Goal: Information Seeking & Learning: Learn about a topic

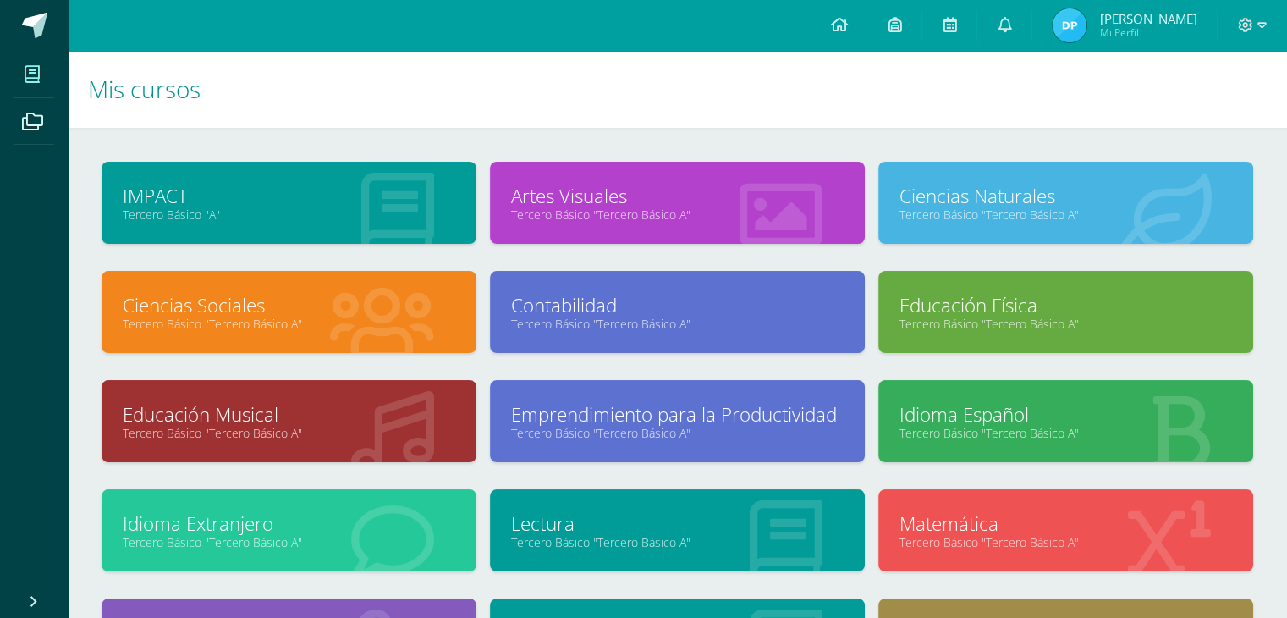
scroll to position [196, 0]
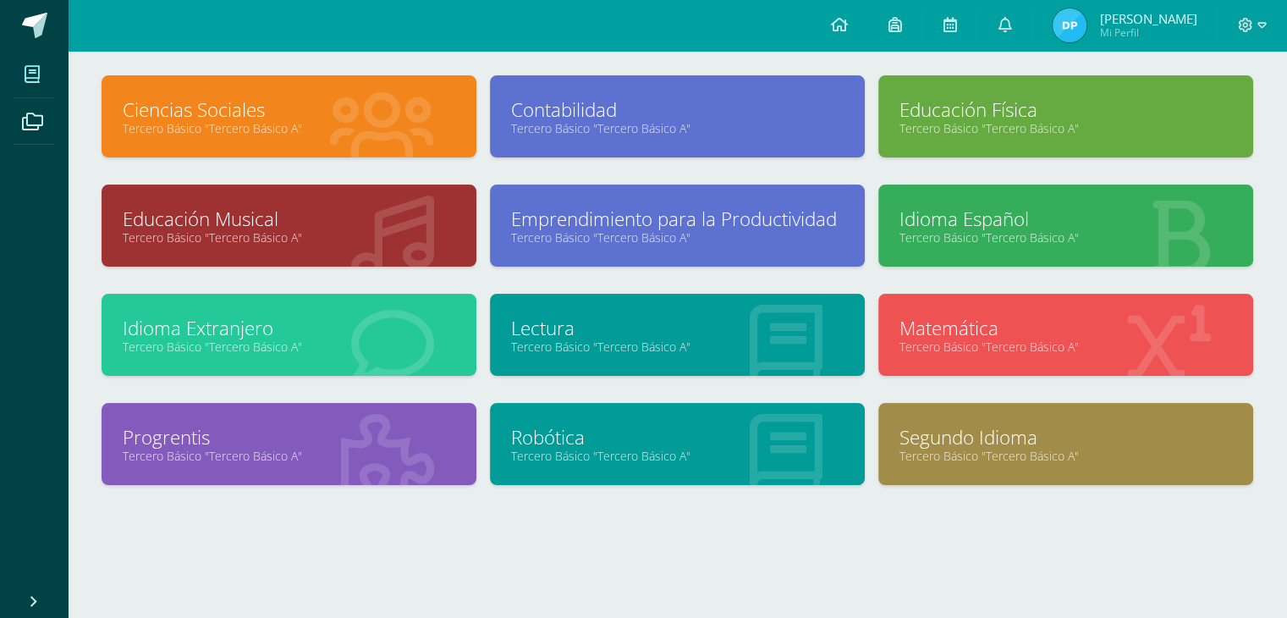
click at [636, 427] on link "Robótica" at bounding box center [677, 437] width 333 height 26
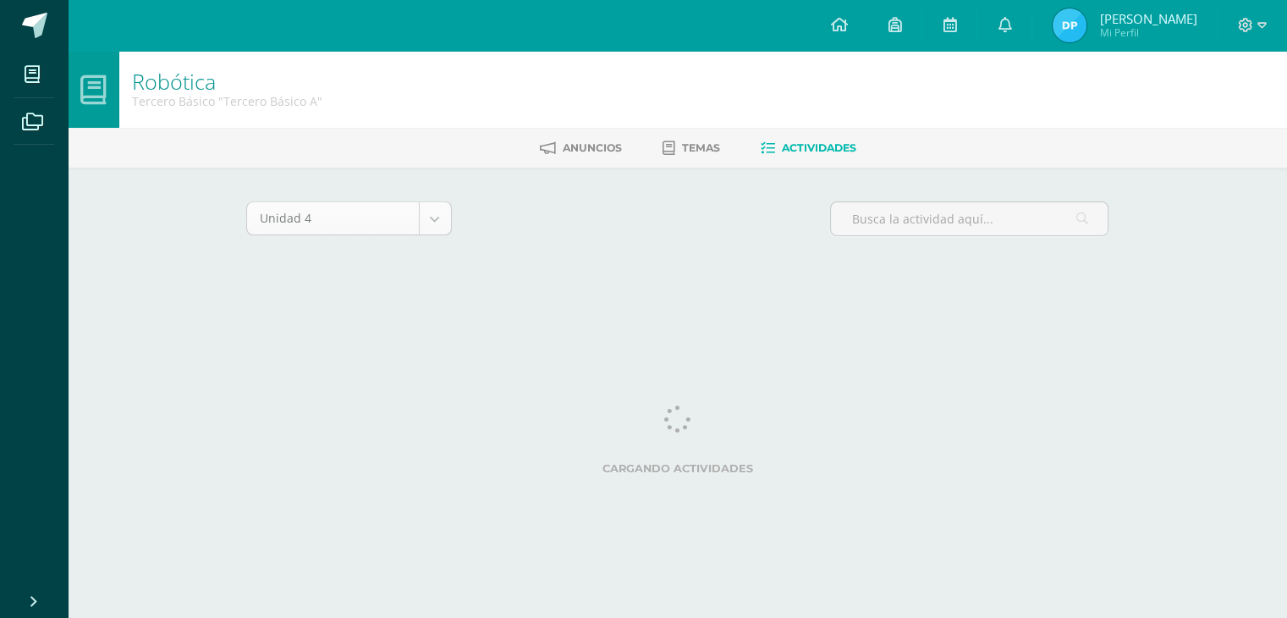
click at [444, 217] on body "Mis cursos Archivos Cerrar panel IMPACT Tercero Básico "A" Artes Visuales Terce…" at bounding box center [643, 158] width 1287 height 316
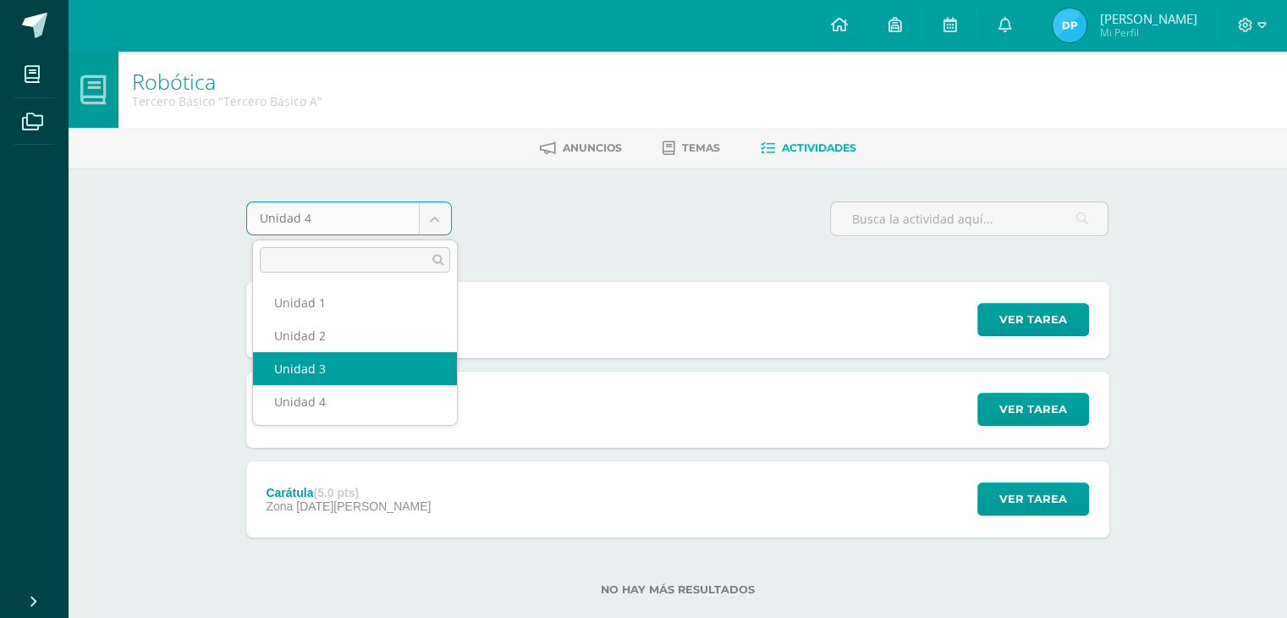
select select "Unidad 3"
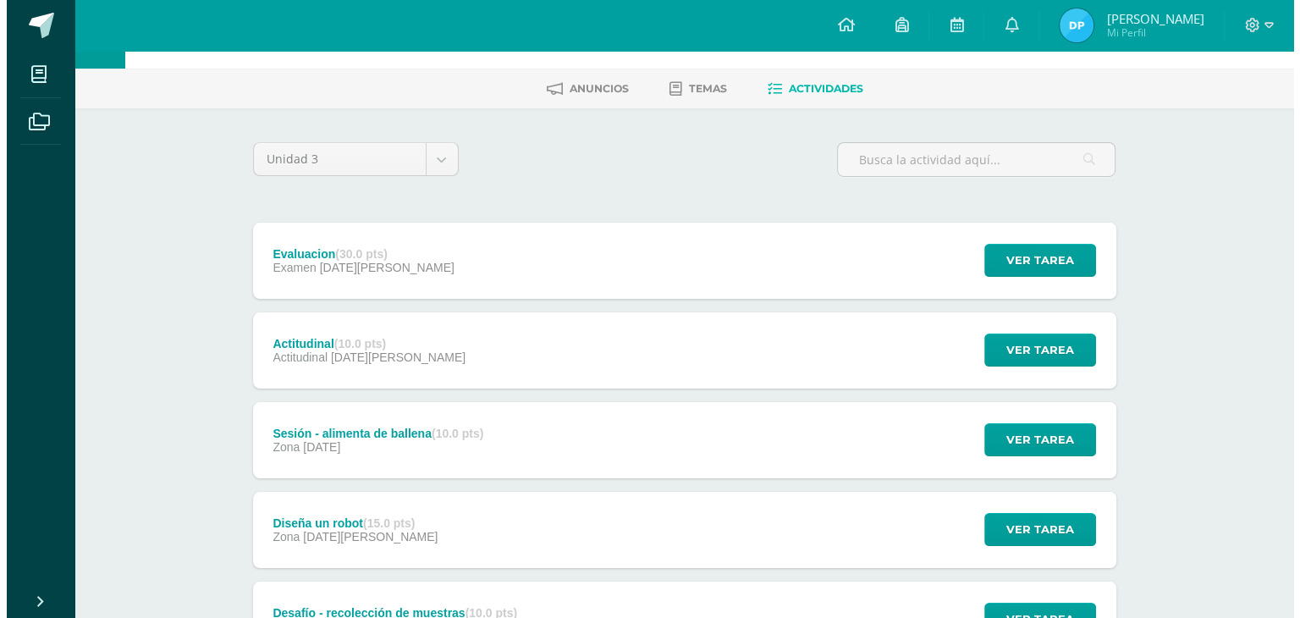
scroll to position [60, 0]
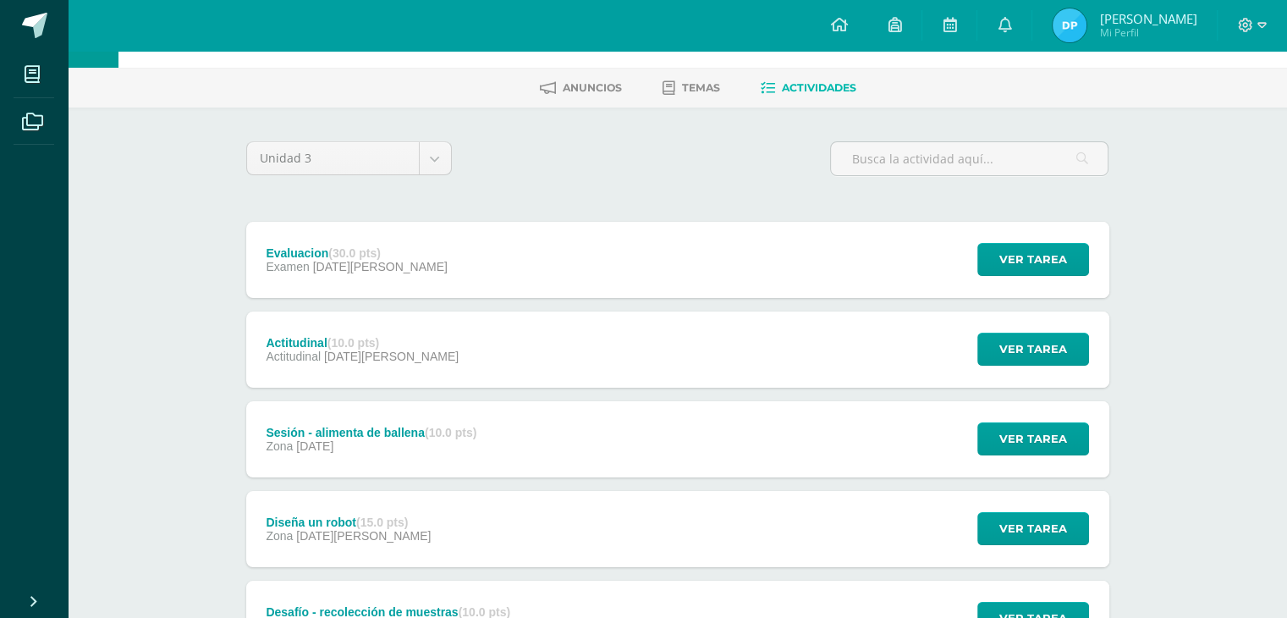
click at [454, 529] on div "Diseña un robot (15.0 pts) Zona 19 de Julio Ver tarea Diseña un robot Robótica …" at bounding box center [677, 529] width 863 height 76
